Goal: Task Accomplishment & Management: Use online tool/utility

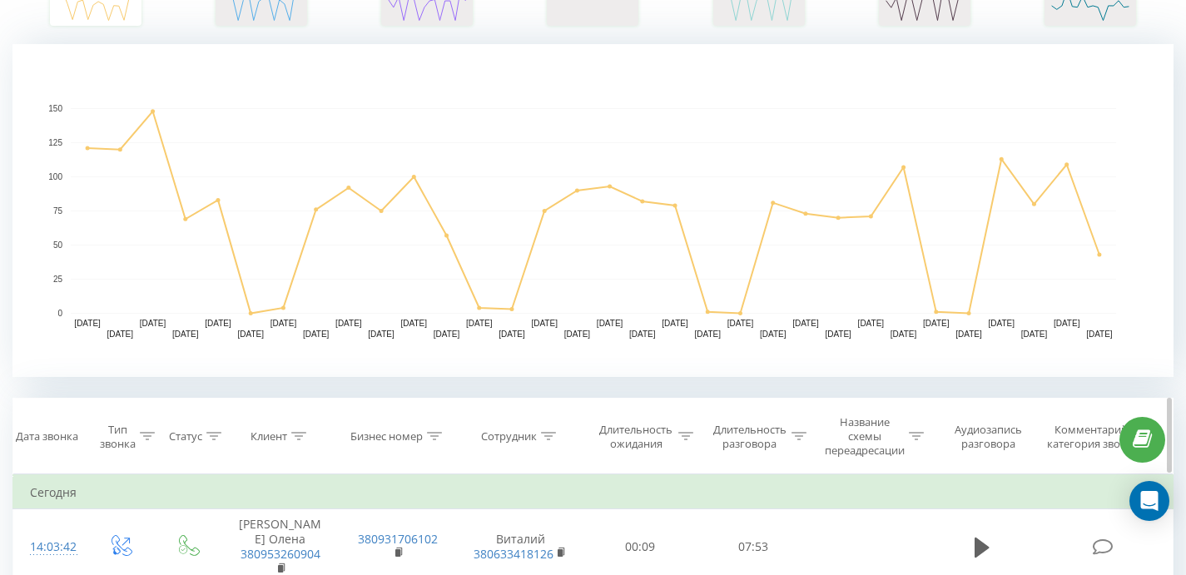
scroll to position [460, 0]
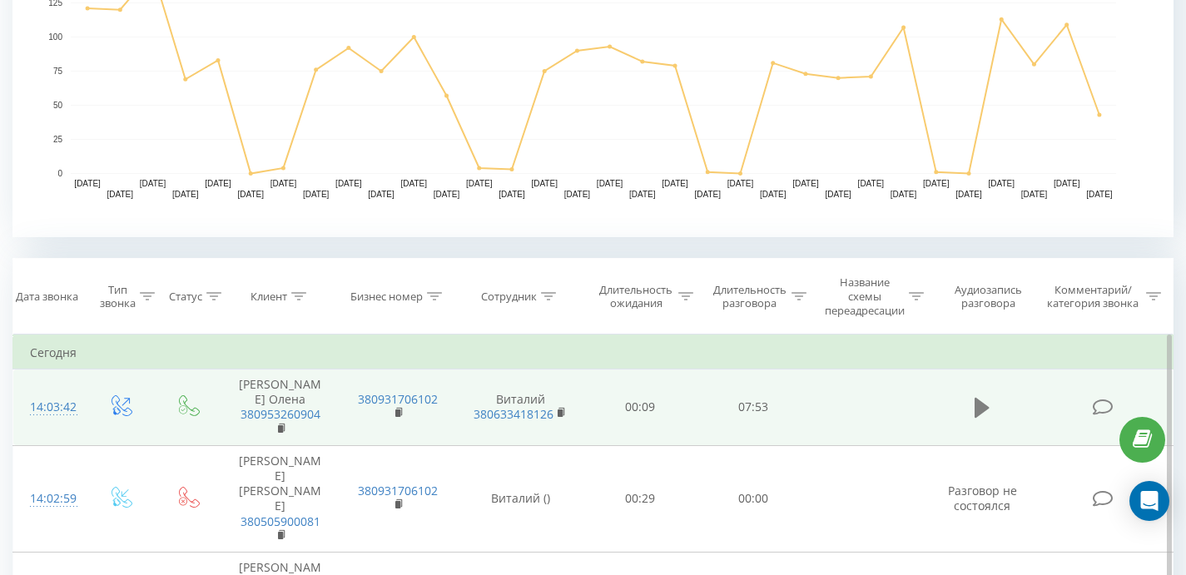
click at [982, 408] on icon at bounding box center [982, 408] width 15 height 20
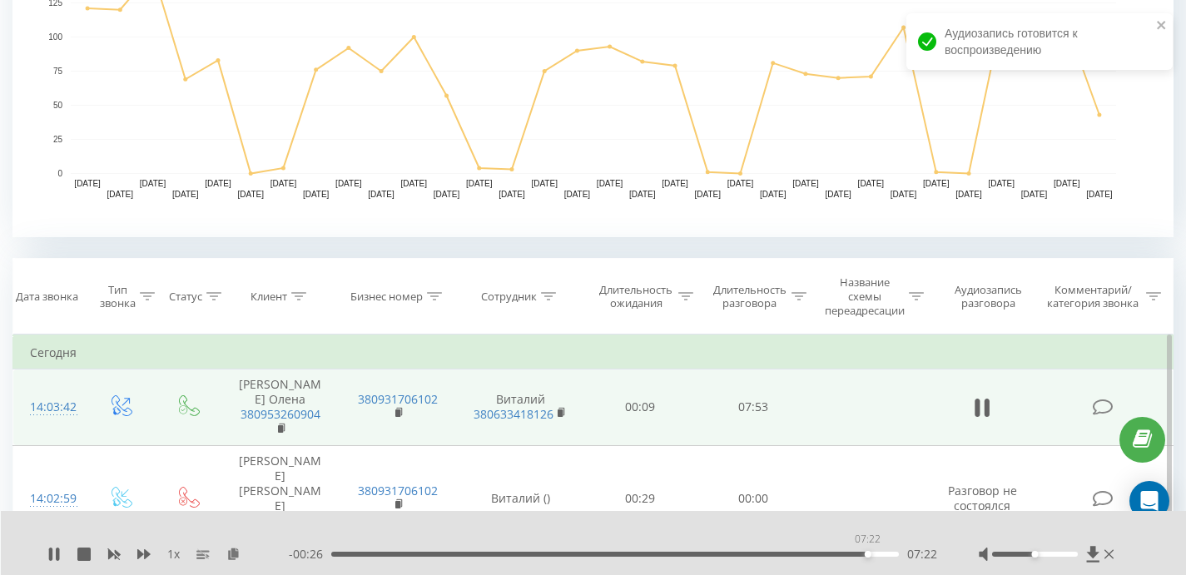
click at [867, 552] on div "07:22" at bounding box center [615, 554] width 568 height 5
click at [854, 552] on div "07:23" at bounding box center [615, 554] width 568 height 5
click at [984, 405] on icon at bounding box center [982, 407] width 15 height 23
click at [865, 553] on div "07:20" at bounding box center [615, 554] width 568 height 5
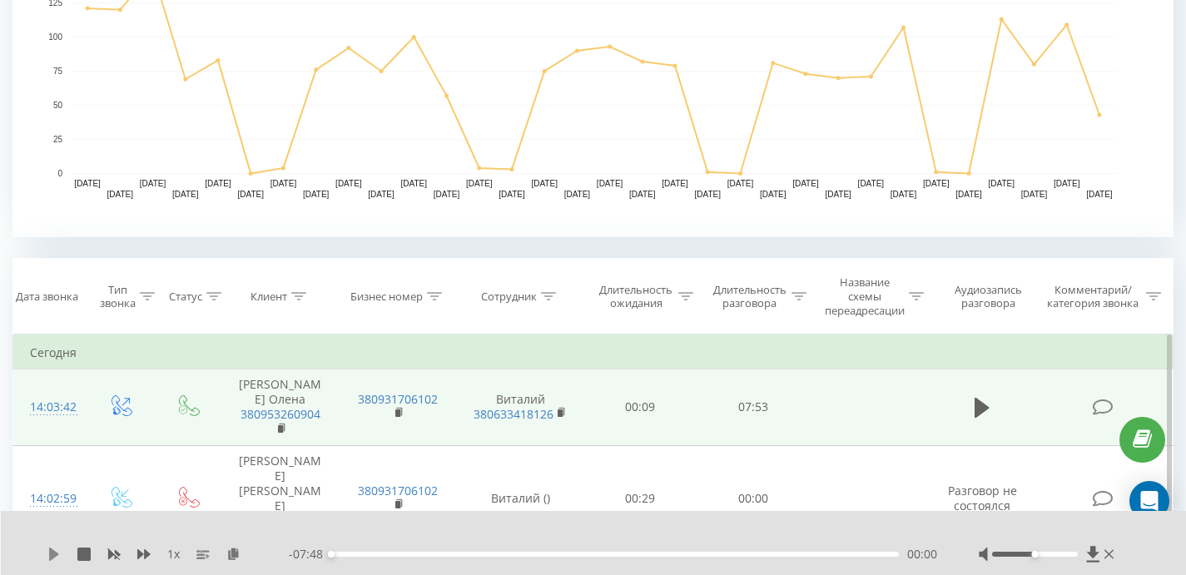
click at [51, 549] on icon at bounding box center [54, 554] width 10 height 13
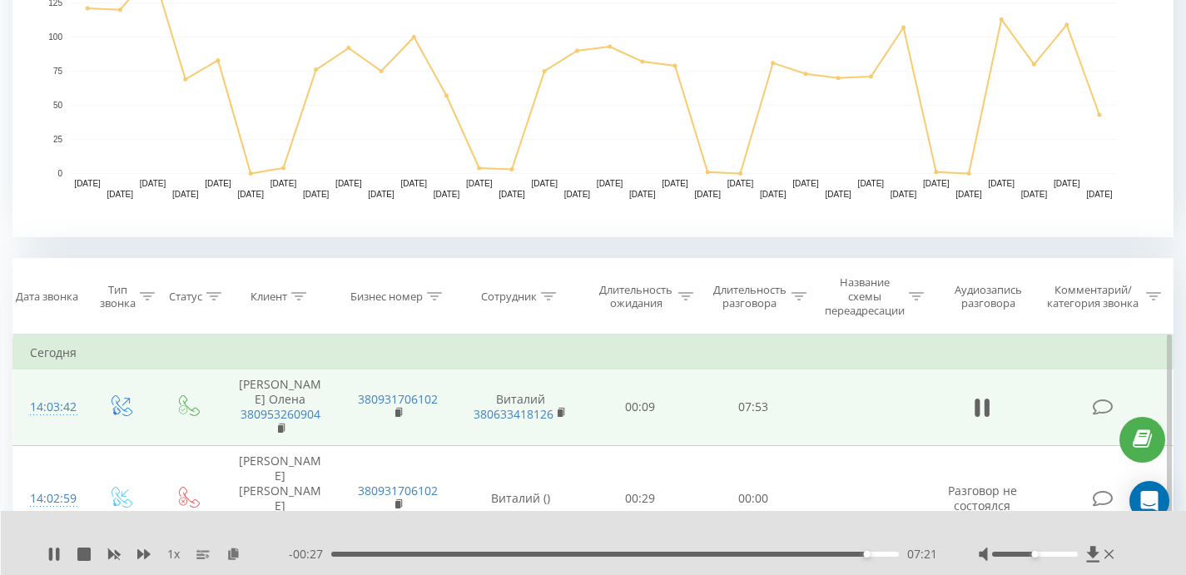
click at [842, 553] on div "07:21" at bounding box center [615, 554] width 568 height 5
click at [857, 555] on div "07:02" at bounding box center [615, 554] width 568 height 5
click at [878, 552] on div "07:31" at bounding box center [615, 554] width 568 height 5
click at [737, 554] on div "07:31" at bounding box center [615, 554] width 568 height 5
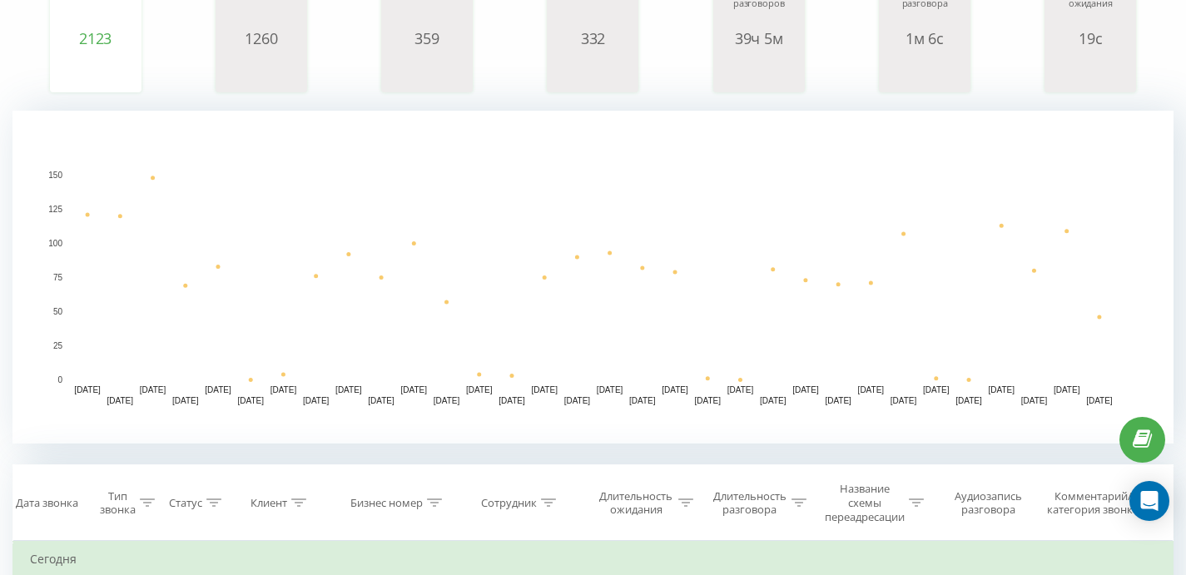
scroll to position [580, 0]
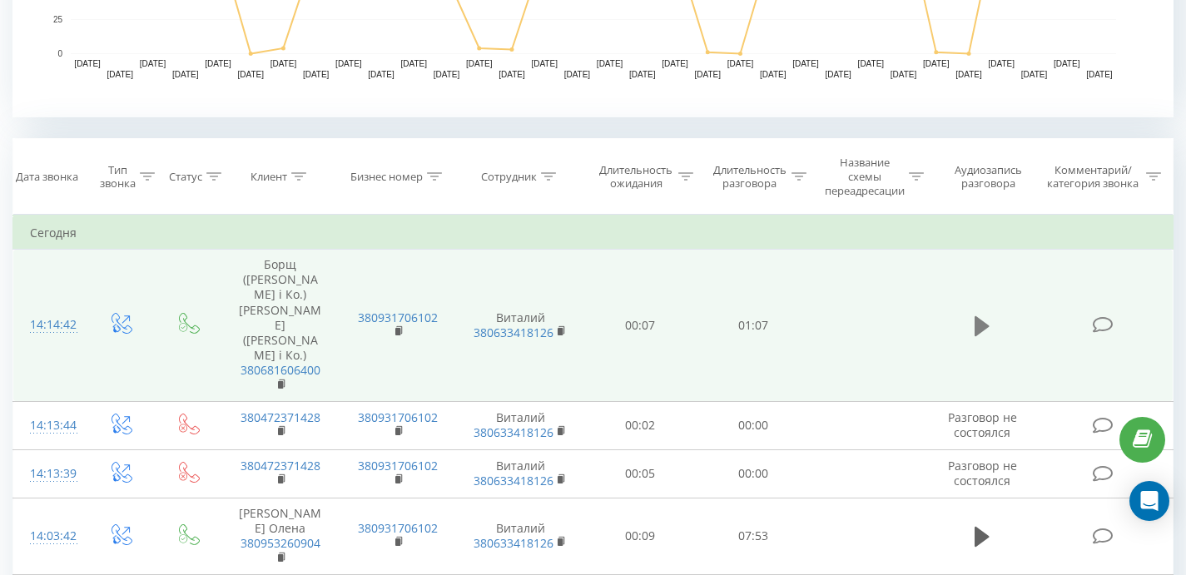
click at [983, 315] on icon at bounding box center [982, 326] width 15 height 23
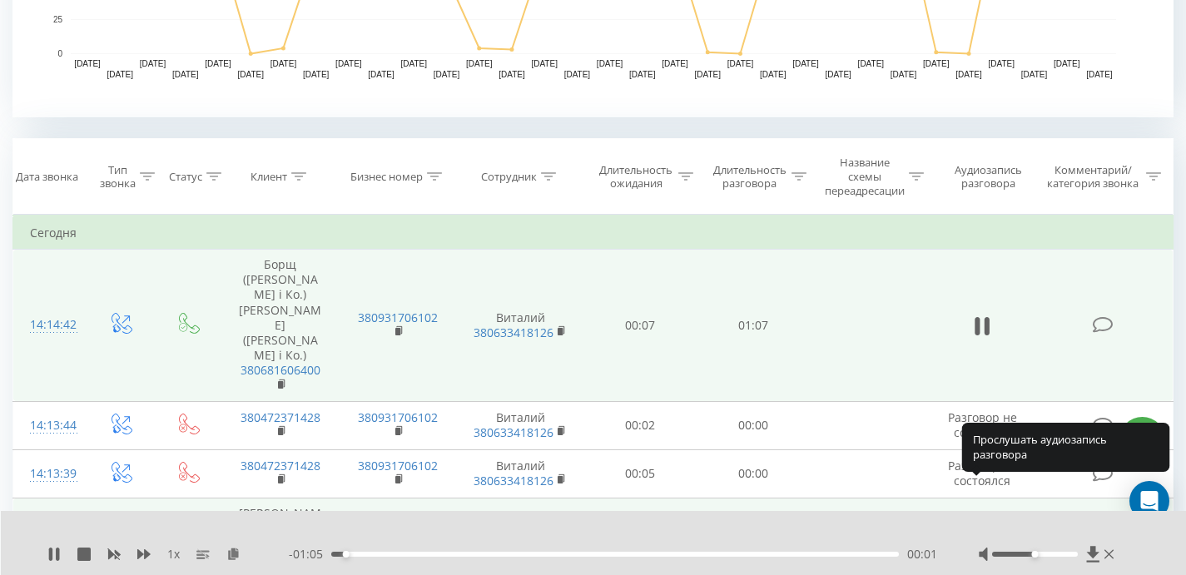
click at [980, 527] on icon at bounding box center [982, 537] width 15 height 20
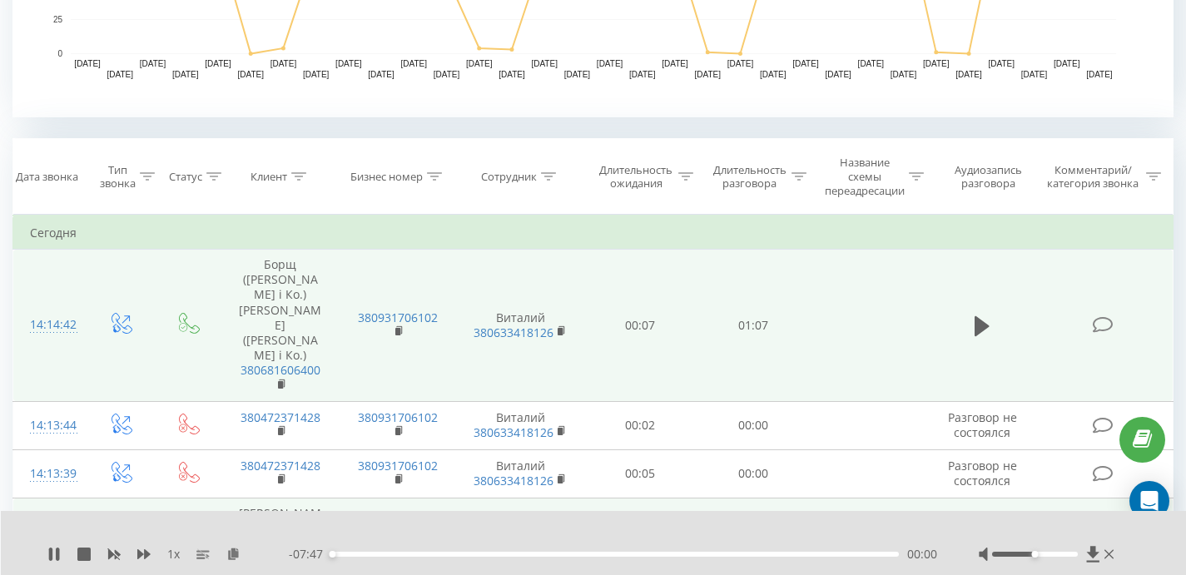
click at [711, 548] on div "- 07:47 00:00 00:00" at bounding box center [613, 554] width 648 height 17
click at [711, 555] on div "00:01" at bounding box center [615, 554] width 568 height 5
click at [755, 553] on div "05:16" at bounding box center [615, 554] width 568 height 5
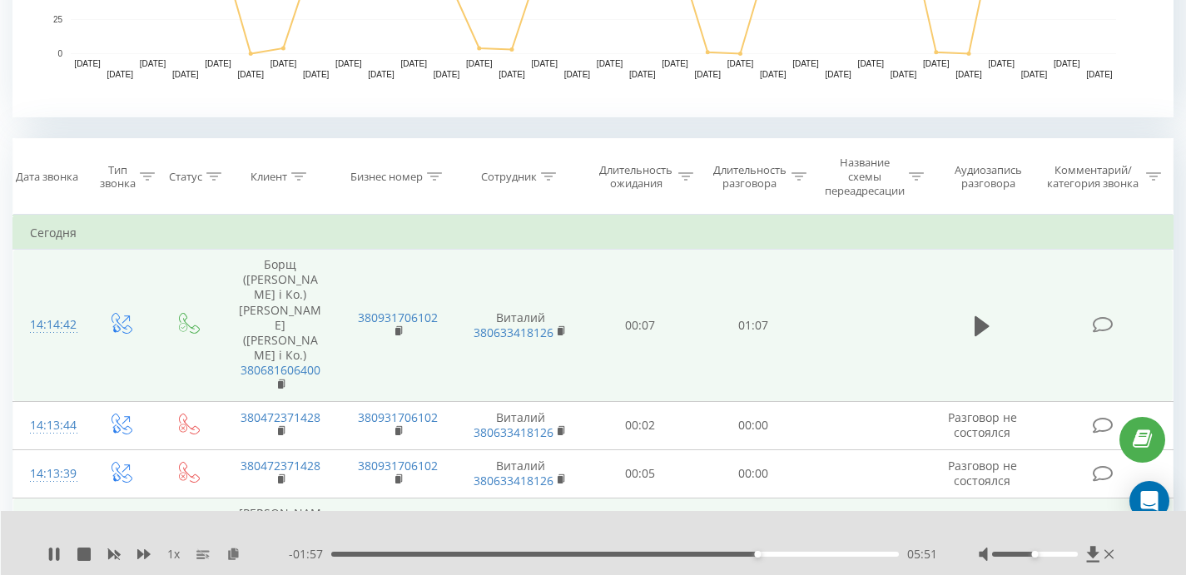
click at [794, 552] on div "05:51" at bounding box center [615, 554] width 568 height 5
